Goal: Information Seeking & Learning: Learn about a topic

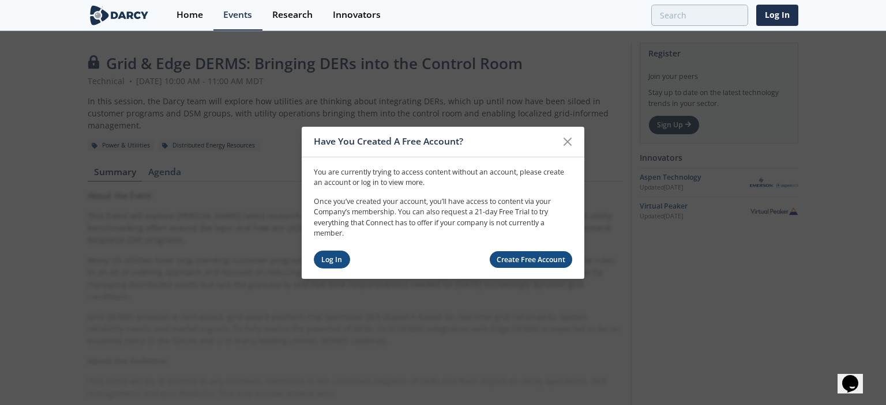
click at [325, 255] on link "Log In" at bounding box center [332, 260] width 36 height 18
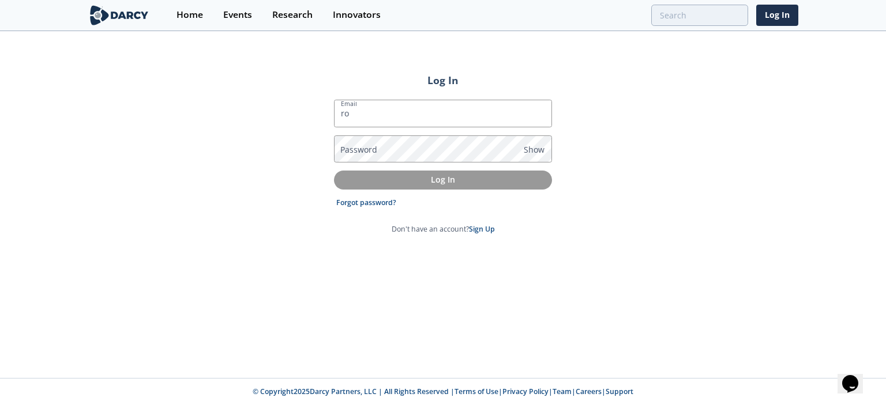
type input "[EMAIL_ADDRESS][PERSON_NAME][DOMAIN_NAME]"
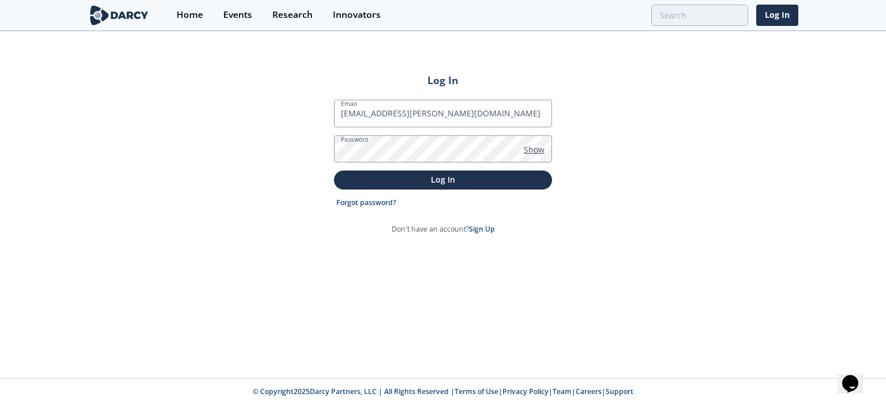
click at [534, 149] on span "Show" at bounding box center [534, 150] width 21 height 12
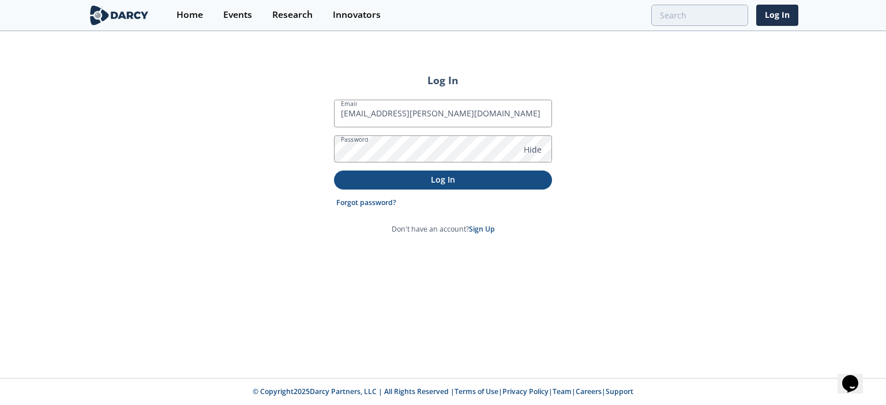
click at [441, 182] on p "Log In" at bounding box center [443, 180] width 202 height 12
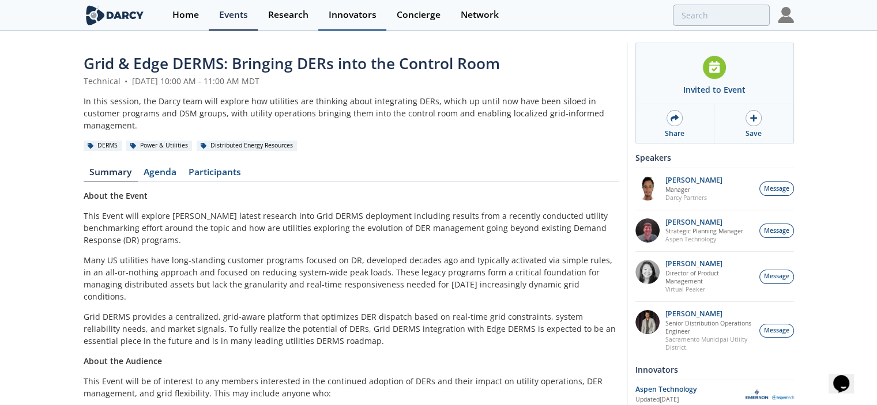
click at [369, 16] on div "Innovators" at bounding box center [353, 14] width 48 height 9
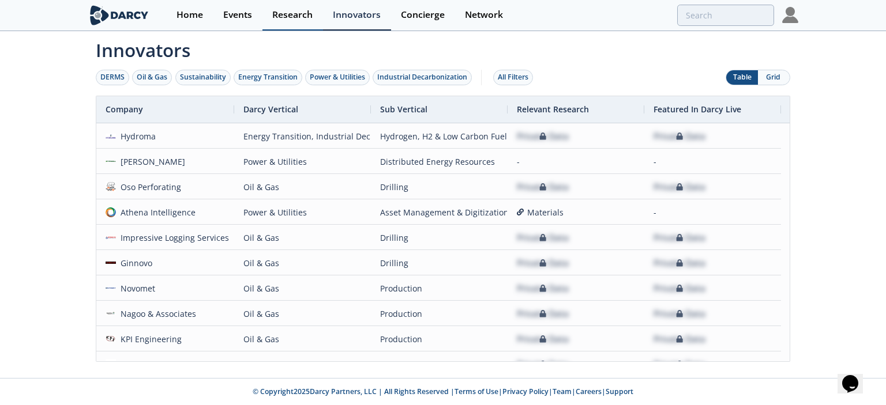
click at [307, 22] on link "Research" at bounding box center [292, 15] width 61 height 31
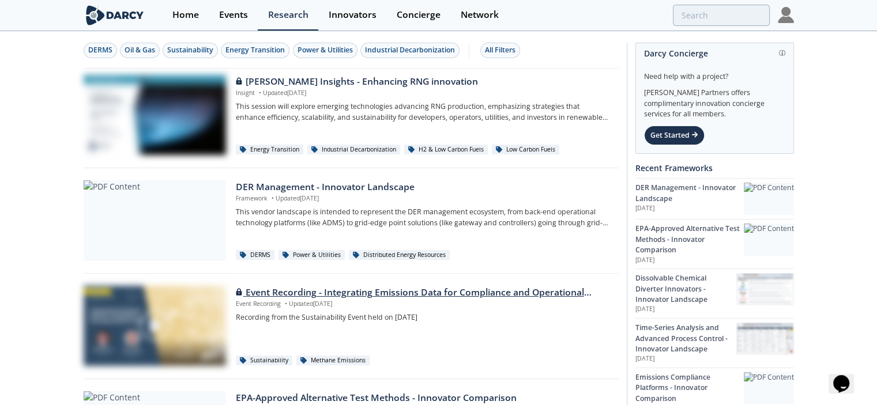
click at [358, 293] on div "Event Recording - Integrating Emissions Data for Compliance and Operational Act…" at bounding box center [423, 293] width 374 height 14
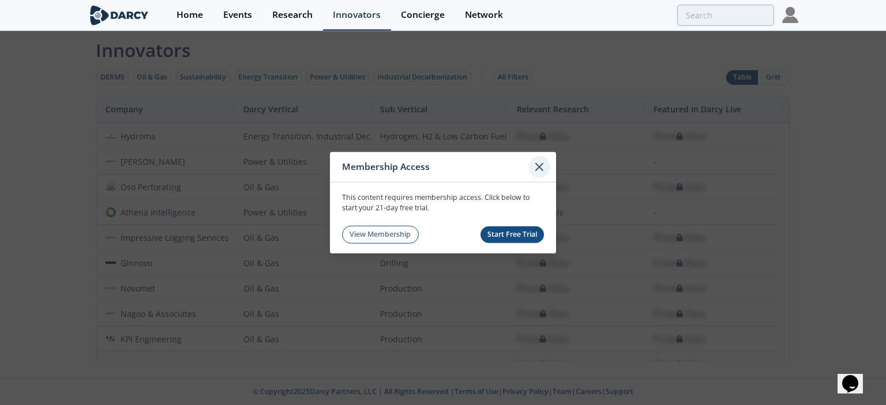
click at [540, 171] on icon at bounding box center [539, 167] width 14 height 14
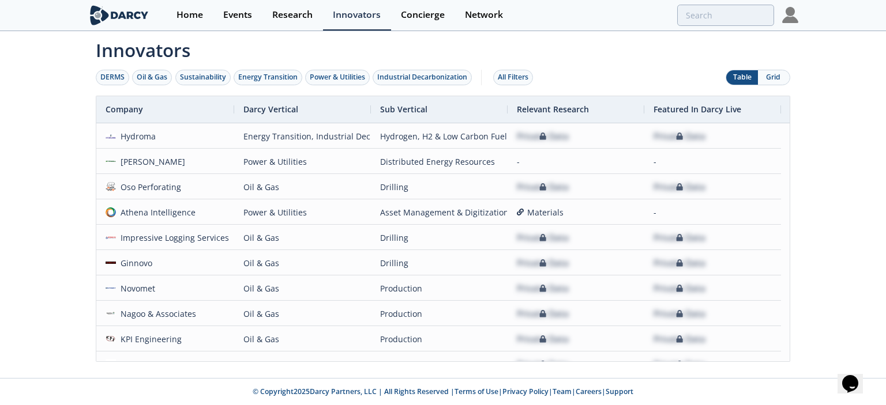
click at [792, 14] on img at bounding box center [790, 15] width 16 height 16
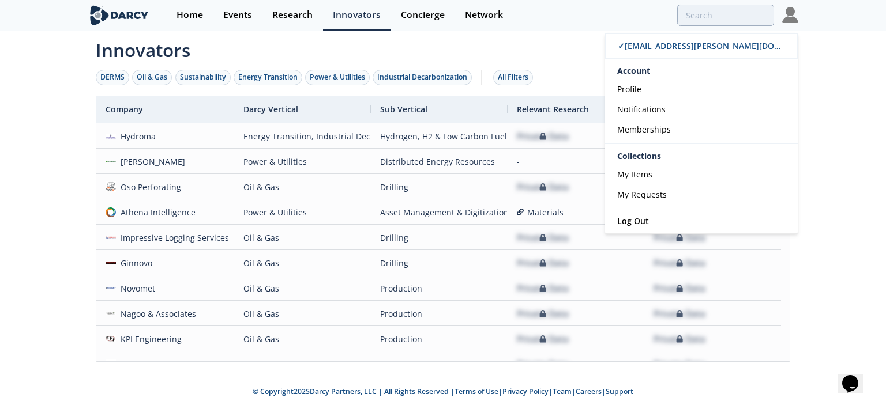
click at [59, 223] on div "Innovators DERMS Oil & Gas Sustainability Energy Transition Power & Utilities I…" at bounding box center [443, 205] width 886 height 346
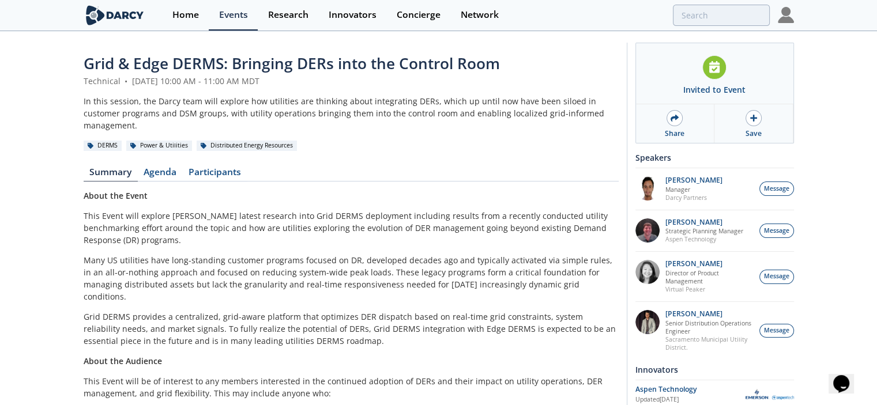
click at [174, 141] on div "Power & Utilities" at bounding box center [159, 146] width 66 height 10
click at [172, 141] on div "Power & Utilities" at bounding box center [159, 146] width 66 height 10
click at [182, 18] on div "Home" at bounding box center [185, 14] width 27 height 9
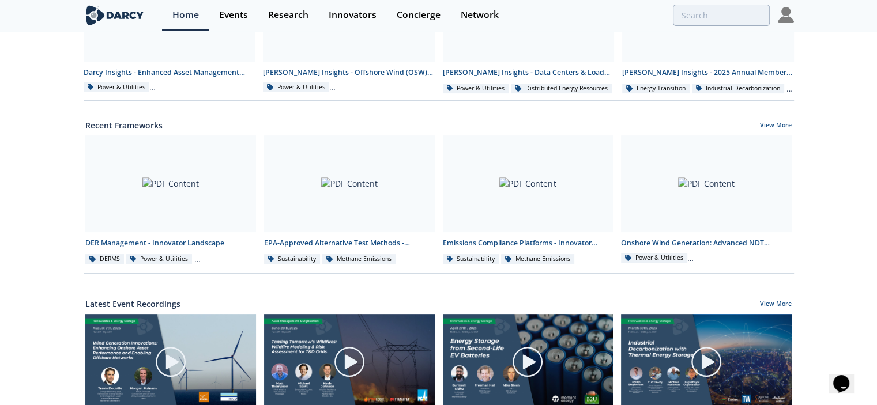
scroll to position [404, 0]
